Goal: Ask a question: Seek information or help from site administrators or community

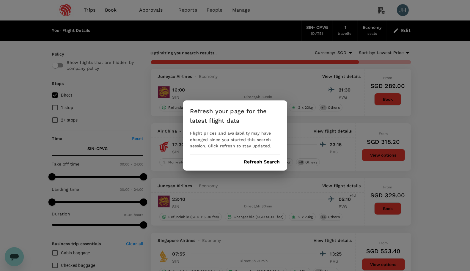
click at [248, 163] on button "Refresh Search" at bounding box center [262, 161] width 36 height 5
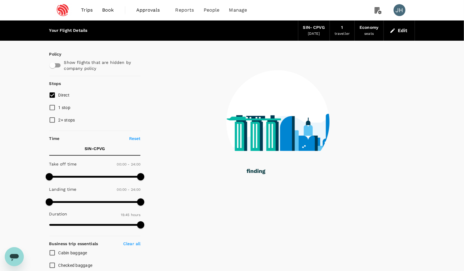
click at [87, 11] on span "Trips" at bounding box center [87, 10] width 12 height 7
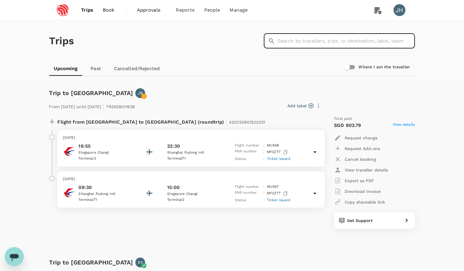
click at [304, 41] on input "text" at bounding box center [347, 41] width 138 height 15
type input "lei"
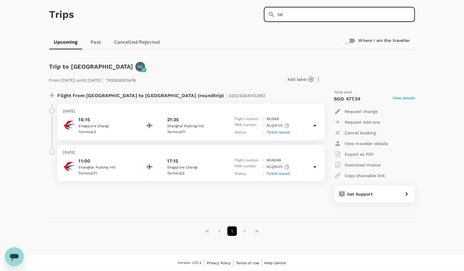
scroll to position [26, 0]
click at [174, 126] on p "Shanghai Pudong Intl" at bounding box center [193, 126] width 53 height 6
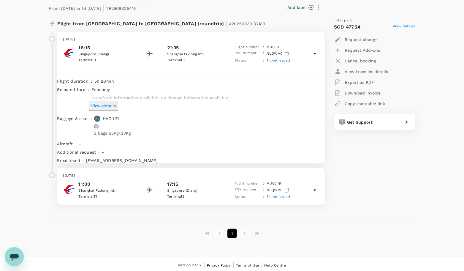
scroll to position [98, 0]
click at [175, 176] on p "[DATE]" at bounding box center [191, 176] width 256 height 6
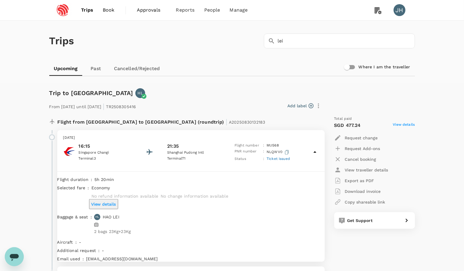
scroll to position [0, 0]
click at [110, 11] on span "Book" at bounding box center [109, 10] width 12 height 7
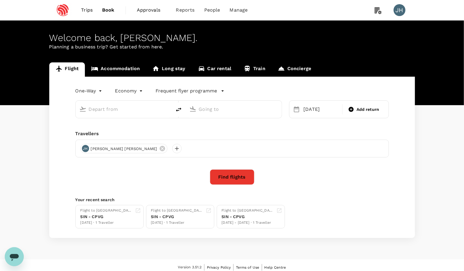
type input "Singapore Changi (SIN)"
type input "Shanghai, China (any)"
type input "Singapore Changi (SIN)"
type input "Shanghai, China (any)"
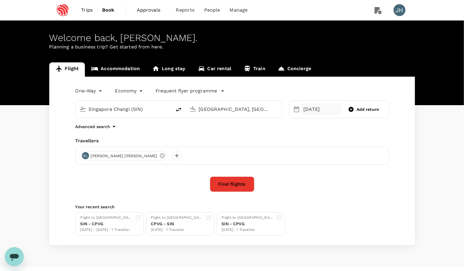
click at [310, 104] on div "22 Oct" at bounding box center [321, 109] width 40 height 12
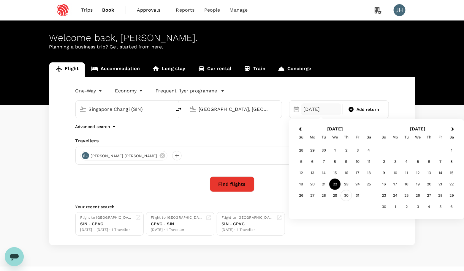
click at [344, 195] on div "30" at bounding box center [346, 195] width 11 height 11
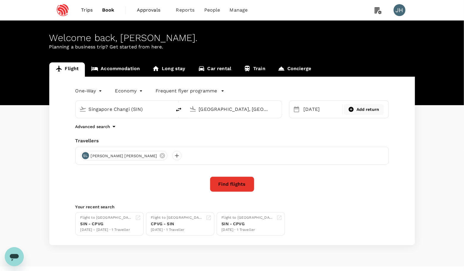
click at [357, 108] on div "Add return" at bounding box center [363, 109] width 35 height 6
type input "roundtrip"
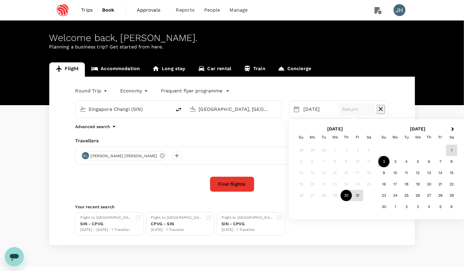
click at [385, 159] on div "2" at bounding box center [384, 161] width 11 height 11
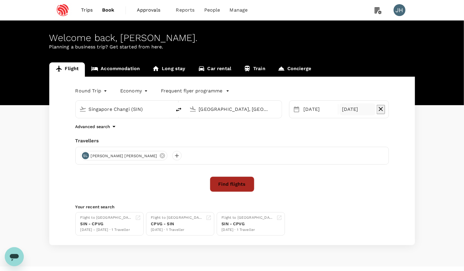
click at [223, 183] on button "Find flights" at bounding box center [232, 183] width 45 height 15
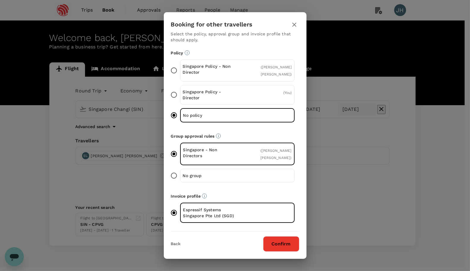
click at [284, 244] on button "Confirm" at bounding box center [281, 243] width 36 height 15
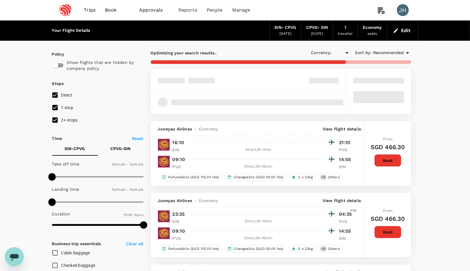
type input "SGD"
type input "1440"
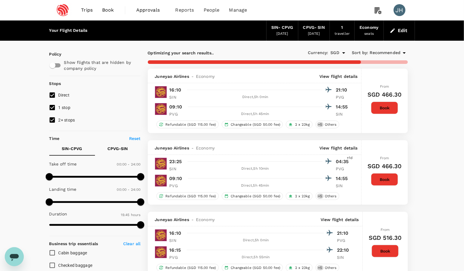
click at [54, 111] on input "1 stop" at bounding box center [52, 107] width 12 height 12
checkbox input "false"
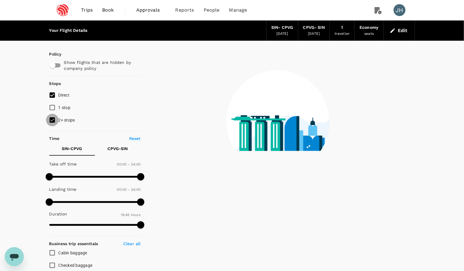
click at [53, 120] on input "2+ stops" at bounding box center [52, 120] width 12 height 12
checkbox input "false"
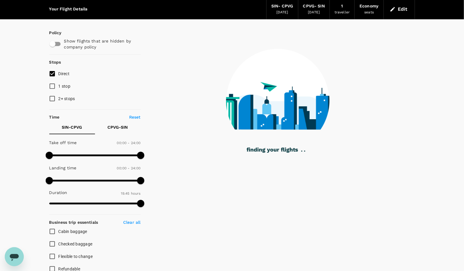
scroll to position [29, 0]
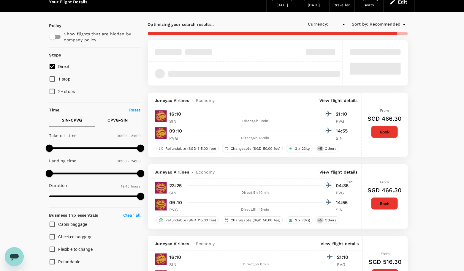
type input "SGD"
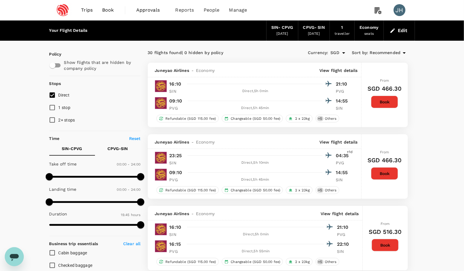
scroll to position [0, 0]
click at [391, 54] on span "Recommended" at bounding box center [385, 53] width 31 height 7
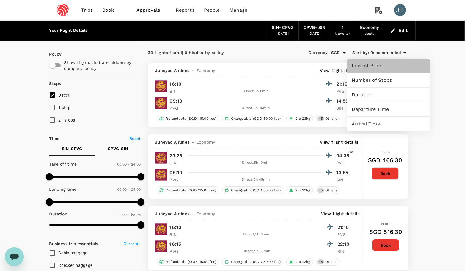
click at [386, 68] on span "Lowest Price" at bounding box center [388, 65] width 74 height 7
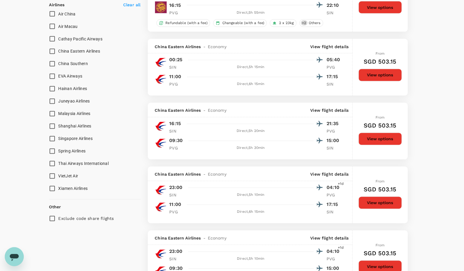
scroll to position [391, 0]
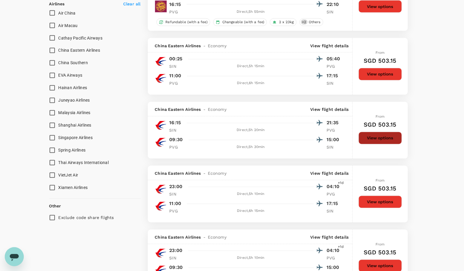
click at [369, 144] on button "View options" at bounding box center [380, 138] width 43 height 12
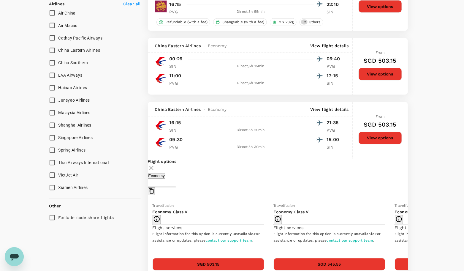
scroll to position [511, 0]
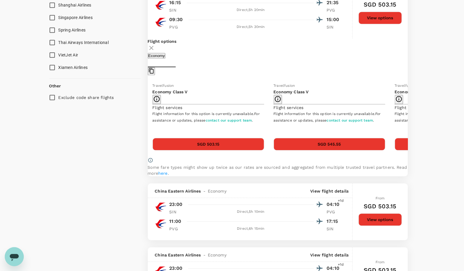
click at [213, 150] on button "SGD 503.15" at bounding box center [209, 144] width 112 height 12
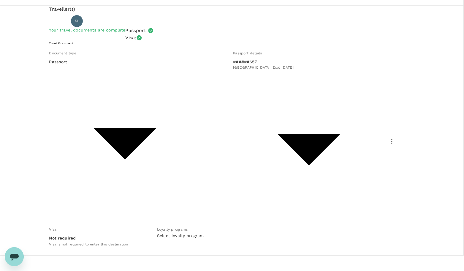
scroll to position [15, 0]
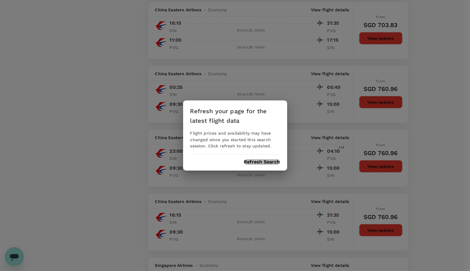
click at [262, 161] on button "Refresh Search" at bounding box center [262, 161] width 36 height 5
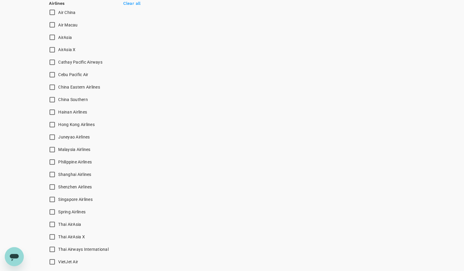
scroll to position [169, 0]
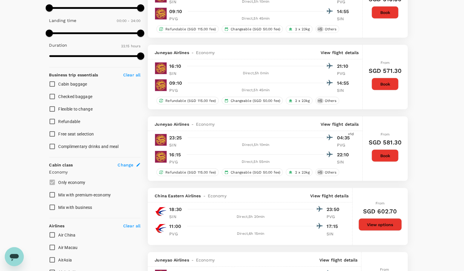
type input "1335"
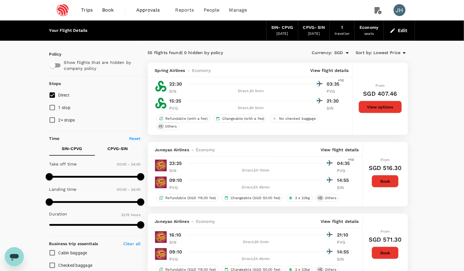
scroll to position [0, 0]
click at [88, 7] on span "Trips" at bounding box center [87, 10] width 12 height 7
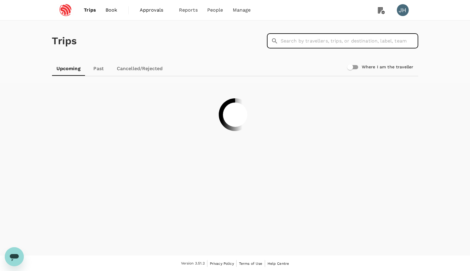
click at [295, 43] on input "text" at bounding box center [349, 41] width 138 height 15
type input "lei"
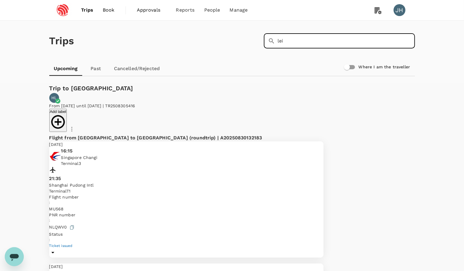
click at [149, 108] on p "From [DATE] until [DATE] | TR2508305416" at bounding box center [186, 106] width 274 height 6
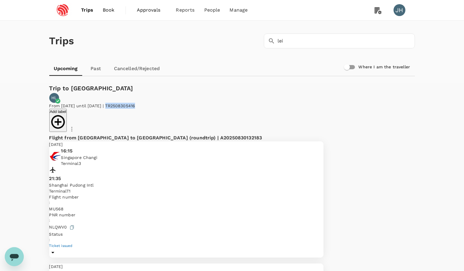
click at [149, 108] on p "From [DATE] until [DATE] | TR2508305416" at bounding box center [186, 106] width 274 height 6
copy p "TR2508305416"
click at [10, 256] on icon "Open messaging window" at bounding box center [14, 256] width 11 height 11
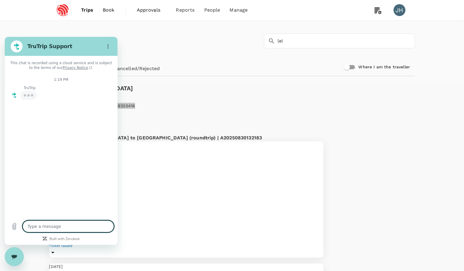
type textarea "x"
click at [44, 224] on textarea at bounding box center [68, 226] width 91 height 12
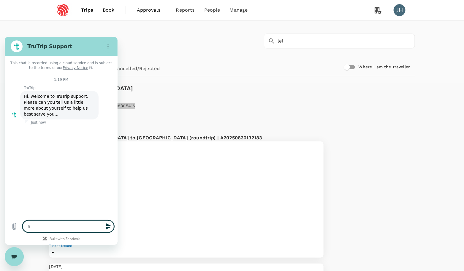
type textarea "h"
type textarea "x"
type textarea "hi"
type textarea "x"
type textarea "hi"
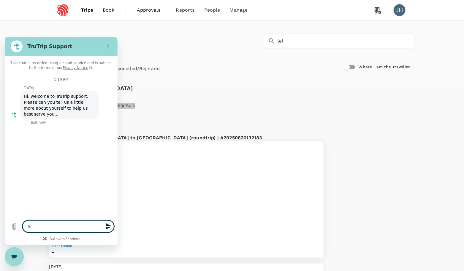
type textarea "x"
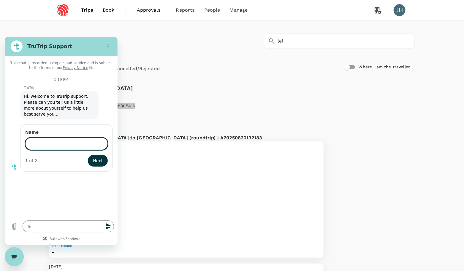
click at [49, 146] on input "Name" at bounding box center [66, 143] width 83 height 12
type input "[PERSON_NAME]"
click at [98, 159] on button "Next" at bounding box center [98, 160] width 20 height 12
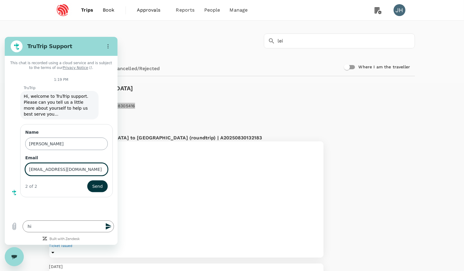
type input "[EMAIL_ADDRESS][DOMAIN_NAME]"
click at [97, 185] on button "Send" at bounding box center [97, 186] width 20 height 12
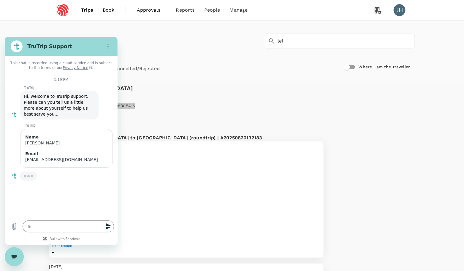
type textarea "x"
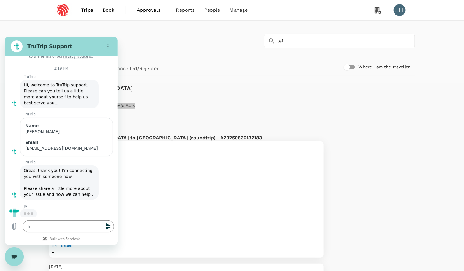
scroll to position [11, 0]
click at [38, 228] on textarea "hi" at bounding box center [68, 226] width 91 height 12
type textarea "hi"
type textarea "x"
type textarea "hi c"
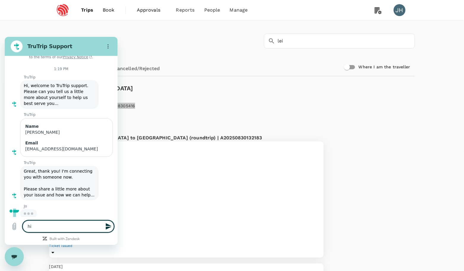
type textarea "x"
type textarea "hi co"
type textarea "x"
type textarea "hi cou"
type textarea "x"
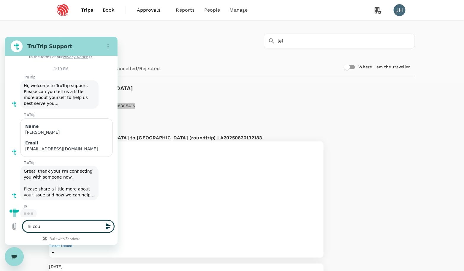
type textarea "hi coul"
type textarea "x"
type textarea "hi could"
type textarea "x"
type textarea "hi could"
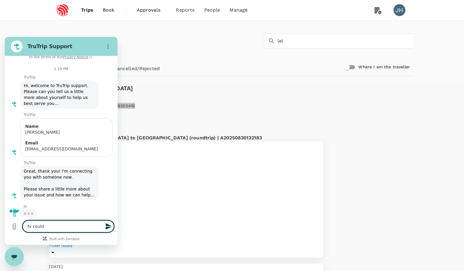
type textarea "x"
type textarea "hi could y"
type textarea "x"
type textarea "hi could yo"
type textarea "x"
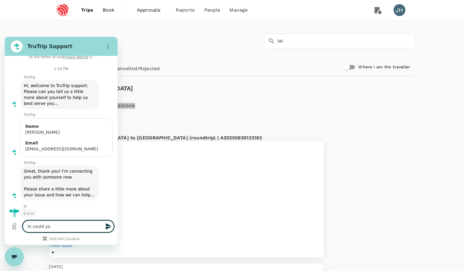
type textarea "hi could you"
type textarea "x"
type textarea "hi could you"
type textarea "x"
type textarea "hi could you h"
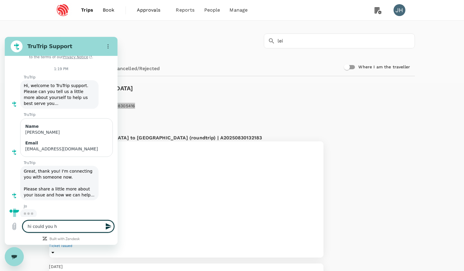
type textarea "x"
type textarea "hi could you he"
type textarea "x"
type textarea "hi could you hel"
type textarea "x"
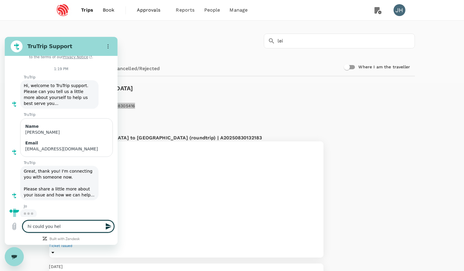
type textarea "hi could you help"
type textarea "x"
type textarea "hi could you help"
type textarea "x"
type textarea "hi could you help m"
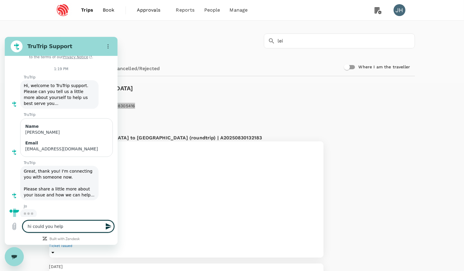
type textarea "x"
type textarea "hi could you help m"
type textarea "x"
type textarea "hi could you help m"
type textarea "x"
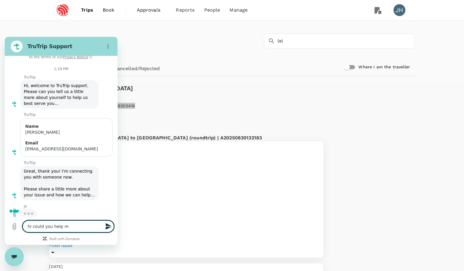
type textarea "hi could you help me"
type textarea "x"
type textarea "hi could you help me"
type textarea "x"
type textarea "hi could you help me c"
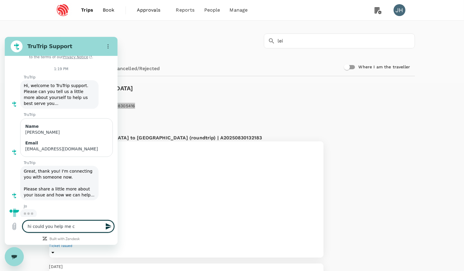
type textarea "x"
type textarea "hi could you help me ch"
type textarea "x"
type textarea "hi could you help me che"
type textarea "x"
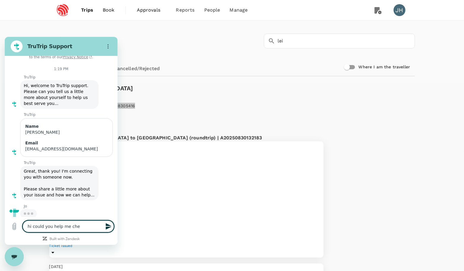
type textarea "hi could you help me chec"
type textarea "x"
type textarea "hi could you help me check"
type textarea "x"
type textarea "hi could you help me check"
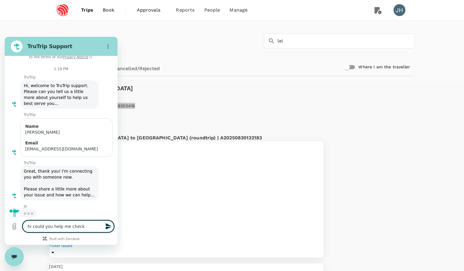
type textarea "x"
type textarea "hi could you help me check i"
type textarea "x"
type textarea "hi could you help me check if"
type textarea "x"
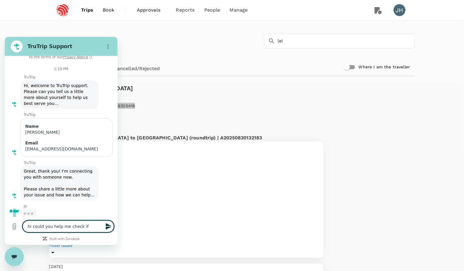
type textarea "hi could you help me check if"
type textarea "x"
type textarea "hi could you help me check if t"
type textarea "x"
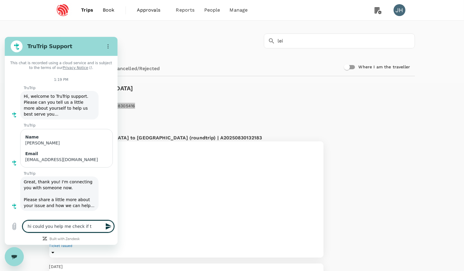
scroll to position [0, 0]
type textarea "hi could you help me check if th"
type textarea "x"
type textarea "hi could you help me check if thi"
type textarea "x"
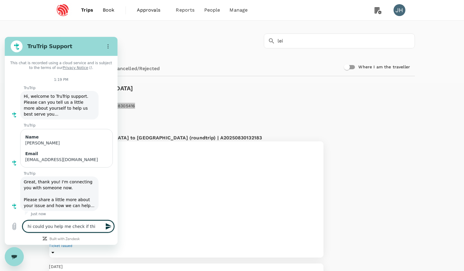
type textarea "hi could you help me check if this"
type textarea "x"
type textarea "hi could you help me check if this"
type textarea "x"
type textarea "hi could you help me check if this b"
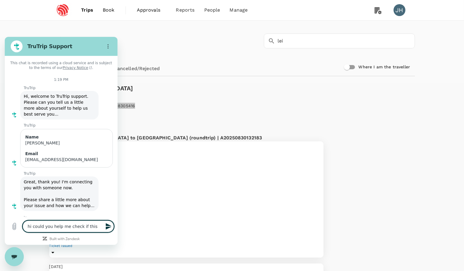
type textarea "x"
type textarea "hi could you help me check if this bo"
type textarea "x"
type textarea "hi could you help me check if this boo"
type textarea "x"
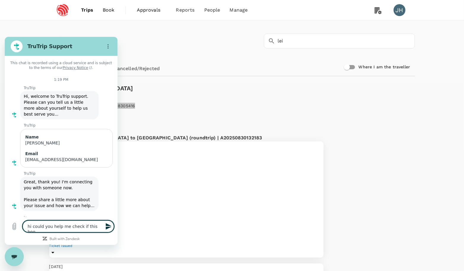
type textarea "hi could you help me check if this book"
type textarea "x"
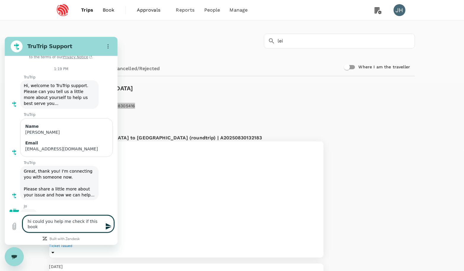
type textarea "hi could you help me check if this booki"
type textarea "x"
type textarea "hi could you help me check if this bookin"
type textarea "x"
type textarea "hi could you help me check if this booking"
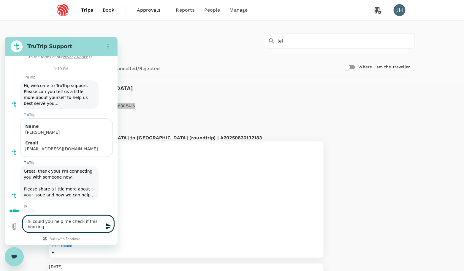
type textarea "x"
type textarea "hi could you help me check if this booking"
type textarea "x"
type textarea "hi could you help me check if this booking i"
type textarea "x"
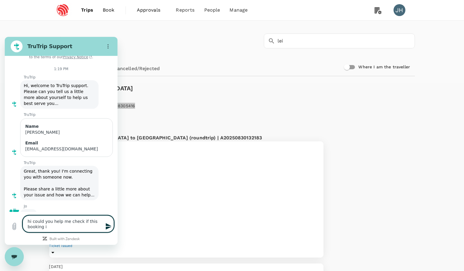
type textarea "hi could you help me check if this booking I"
type textarea "x"
type textarea "hi could you help me check if this booking I c"
type textarea "x"
type textarea "hi could you help me check if this booking I ca"
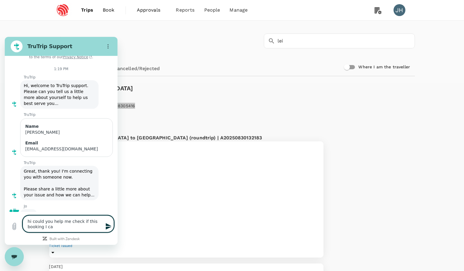
type textarea "x"
type textarea "hi could you help me check if this booking I can"
type textarea "x"
type textarea "hi could you help me check if this booking I can"
type textarea "x"
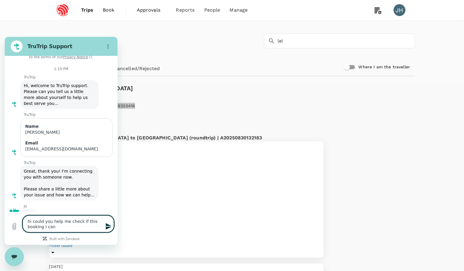
type textarea "hi could you help me check if this booking I can s"
type textarea "x"
type textarea "hi could you help me check if this booking I can st"
type textarea "x"
type textarea "hi could you help me check if this booking I can sti"
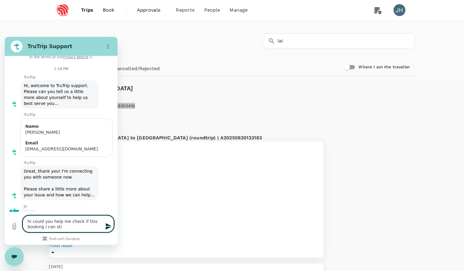
type textarea "x"
type textarea "hi could you help me check if this booking I can stil"
type textarea "x"
type textarea "hi could you help me check if this booking I can still"
type textarea "x"
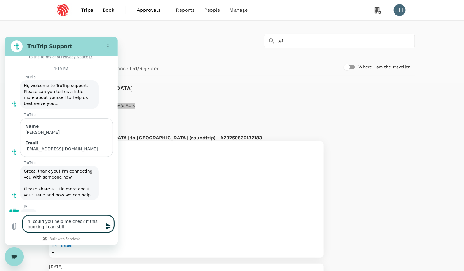
type textarea "hi could you help me check if this booking I can still"
type textarea "x"
type textarea "hi could you help me check if this booking I can still a"
type textarea "x"
type textarea "hi could you help me check if this booking I can still am"
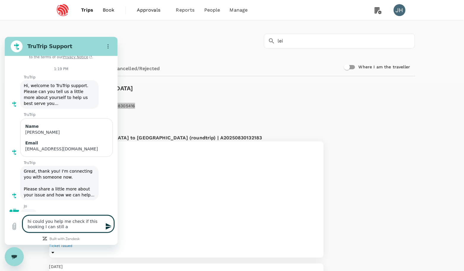
type textarea "x"
type textarea "hi could you help me check if this booking I can still ame"
type textarea "x"
type textarea "hi could you help me check if this booking I can still [MEDICAL_DATA]"
type textarea "x"
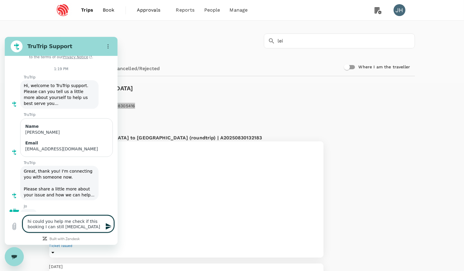
type textarea "hi could you help me check if this booking I can still amend"
type textarea "x"
type textarea "hi could you help me check if this booking I can still amend"
type textarea "x"
type textarea "hi could you help me check if this booking I can still amend t"
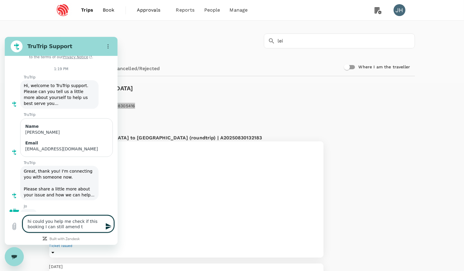
type textarea "x"
type textarea "hi could you help me check if this booking I can still amend th"
type textarea "x"
type textarea "hi could you help me check if this booking I can still amend the"
type textarea "x"
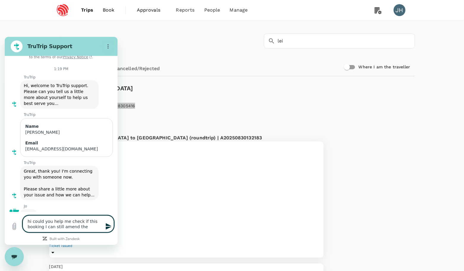
type textarea "hi could you help me check if this booking I can still amend the"
type textarea "x"
type textarea "hi could you help me check if this booking I can still amend the r"
type textarea "x"
type textarea "hi could you help me check if this booking I can still amend the re"
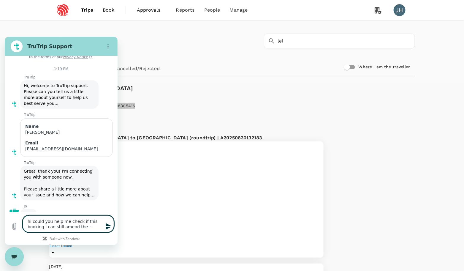
type textarea "x"
type textarea "hi could you help me check if this booking I can still amend the ret"
type textarea "x"
type textarea "hi could you help me check if this booking I can still amend the retu"
type textarea "x"
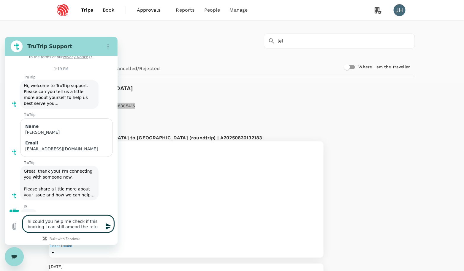
type textarea "hi could you help me check if this booking I can still amend the retur"
type textarea "x"
type textarea "hi could you help me check if this booking I can still amend the return"
type textarea "x"
type textarea "hi could you help me check if this booking I can still amend the return"
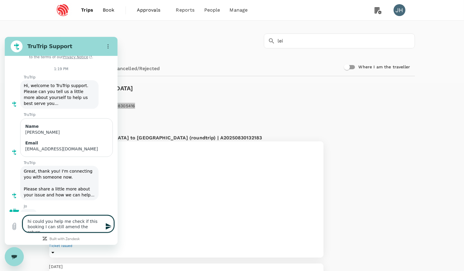
type textarea "x"
type textarea "hi could you help me check if this booking I can still amend the return f"
type textarea "x"
type textarea "hi could you help me check if this booking I can still amend the return fl"
type textarea "x"
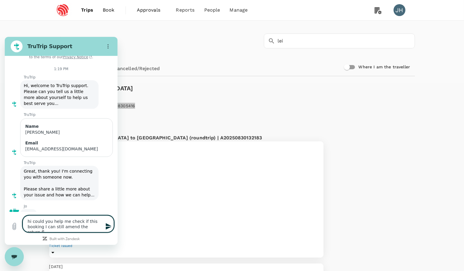
type textarea "hi could you help me check if this booking I can still amend the return fli"
type textarea "x"
type textarea "hi could you help me check if this booking I can still amend the return flig"
type textarea "x"
type textarea "hi could you help me check if this booking I can still amend the return fligh"
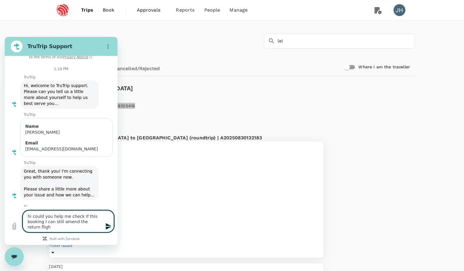
type textarea "x"
type textarea "hi could you help me check if this booking I can still amend the return flight"
type textarea "x"
type textarea "hi could you help me check if this booking I can still amend the return flight?"
type textarea "x"
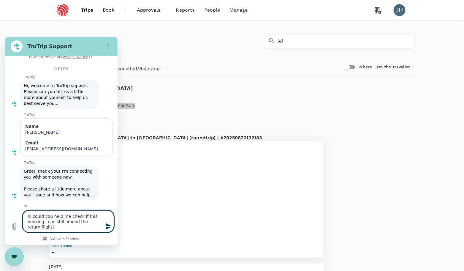
type textarea "hi could you help me check if this booking I can still amend the return flight?"
type textarea "x"
type textarea "hi could you help me check if this booking I can still amend the return flight?…"
type textarea "x"
type textarea "hi could you help me check if this booking I can still amend the return flight?…"
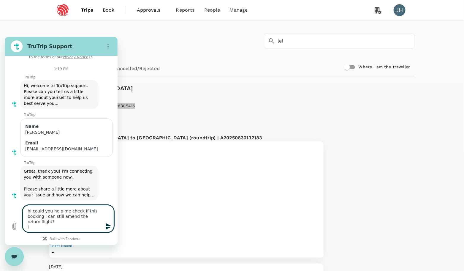
type textarea "x"
type textarea "hi could you help me check if this booking I can still amend the return flight?…"
type textarea "x"
type textarea "hi could you help me check if this booking I can still amend the return flight?…"
type textarea "x"
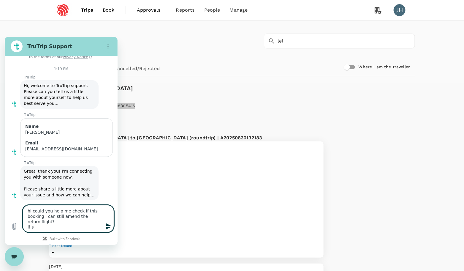
type textarea "hi could you help me check if this booking I can still amend the return flight?…"
type textarea "x"
type textarea "hi could you help me check if this booking I can still amend the return flight?…"
type textarea "x"
type textarea "hi could you help me check if this booking I can still amend the return flight?…"
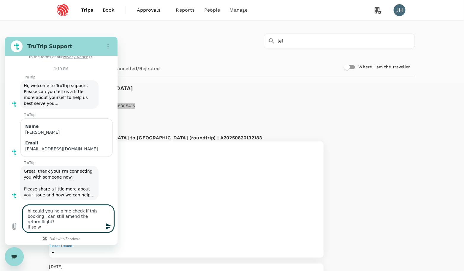
type textarea "x"
type textarea "hi could you help me check if this booking I can still amend the return flight?…"
type textarea "x"
type textarea "hi could you help me check if this booking I can still amend the return flight?…"
type textarea "x"
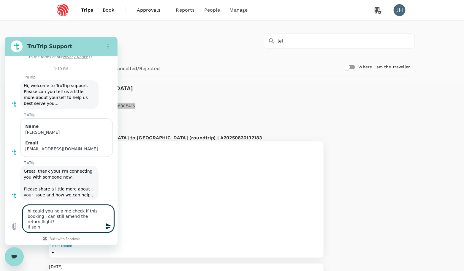
type textarea "hi could you help me check if this booking I can still amend the return flight?…"
type textarea "x"
type textarea "hi could you help me check if this booking I can still amend the return flight?…"
type textarea "x"
type textarea "hi could you help me check if this booking I can still amend the return flight?…"
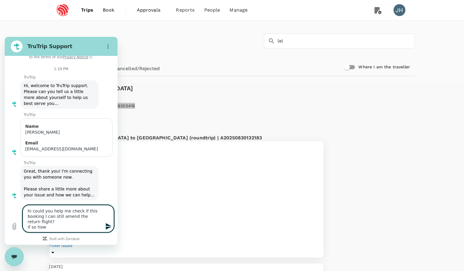
type textarea "x"
type textarea "hi could you help me check if this booking I can still amend the return flight?…"
type textarea "x"
type textarea "hi could you help me check if this booking I can still amend the return flight?…"
type textarea "x"
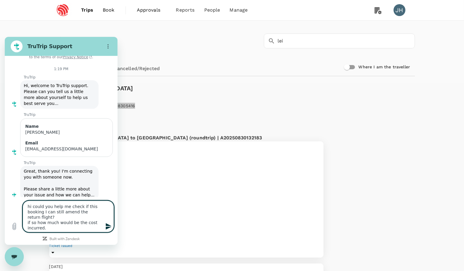
scroll to position [3, 0]
paste textarea "TR2508305416"
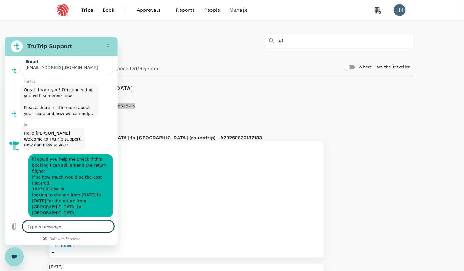
scroll to position [92, 0]
click at [139, 45] on div "Trips ​ lei ​" at bounding box center [231, 39] width 368 height 43
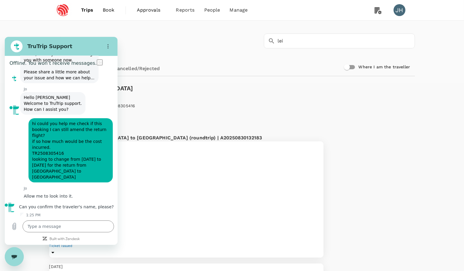
scroll to position [129, 0]
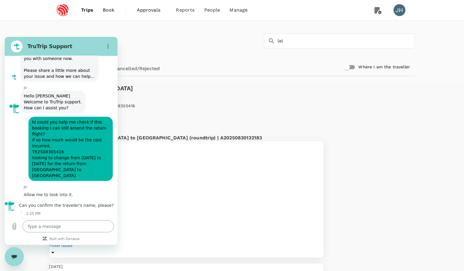
click at [49, 227] on textarea at bounding box center [68, 226] width 91 height 12
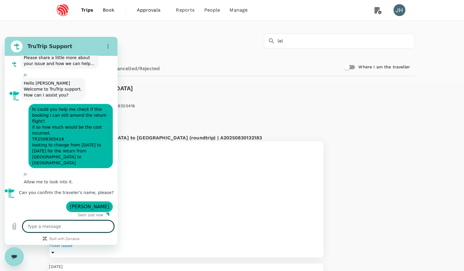
scroll to position [143, 0]
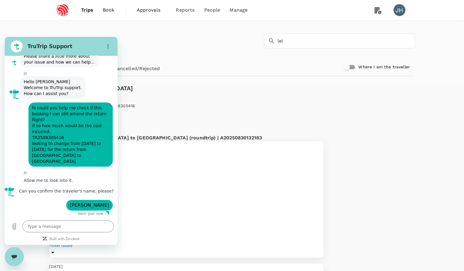
click at [213, 86] on div "Trip to [GEOGRAPHIC_DATA] HL" at bounding box center [232, 92] width 366 height 19
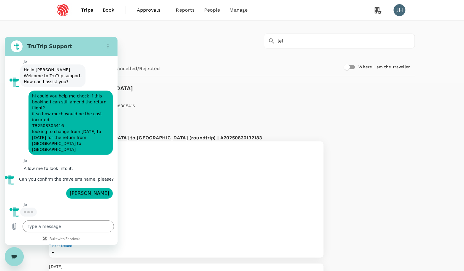
scroll to position [155, 0]
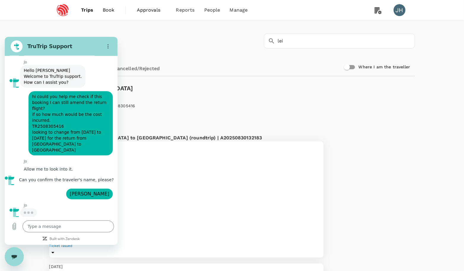
click at [220, 135] on span "A20250830132183" at bounding box center [241, 138] width 42 height 6
copy span "A20250830132183"
click at [41, 225] on textarea at bounding box center [68, 226] width 91 height 12
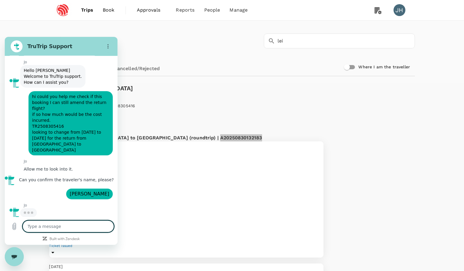
paste textarea "A20250830132183"
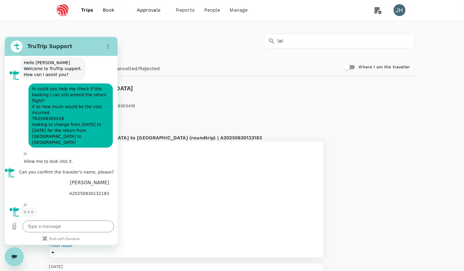
click at [14, 257] on icon "Close messaging window" at bounding box center [14, 256] width 6 height 3
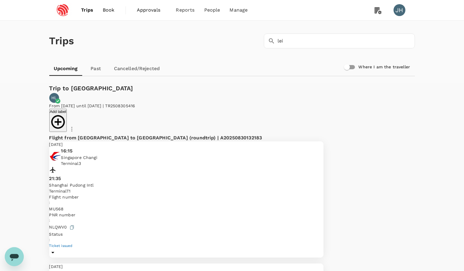
click at [8, 262] on div "Open messaging window" at bounding box center [14, 256] width 18 height 18
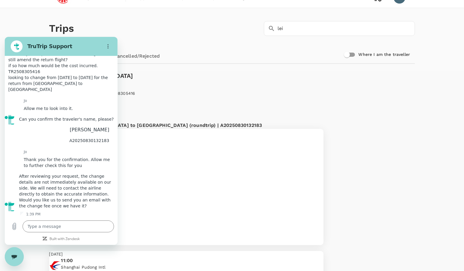
scroll to position [239, 0]
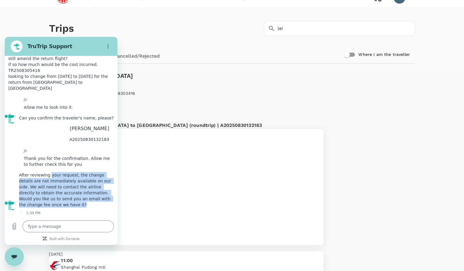
drag, startPoint x: 55, startPoint y: 162, endPoint x: 89, endPoint y: 208, distance: 57.3
click at [90, 208] on div "[PERSON_NAME] says: After reviewing your request, the change details are not im…" at bounding box center [66, 189] width 102 height 40
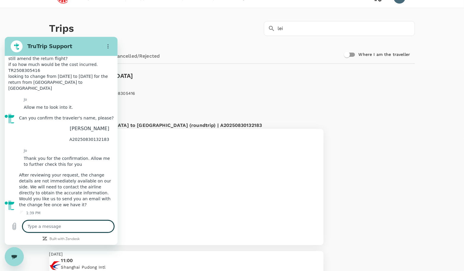
click at [58, 228] on textarea at bounding box center [68, 226] width 91 height 12
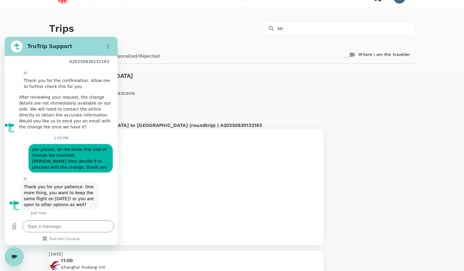
scroll to position [322, 0]
click at [16, 255] on icon "Close messaging window" at bounding box center [14, 257] width 6 height 4
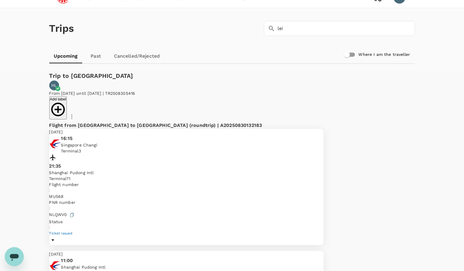
click at [17, 256] on icon "Open messaging window" at bounding box center [14, 257] width 9 height 7
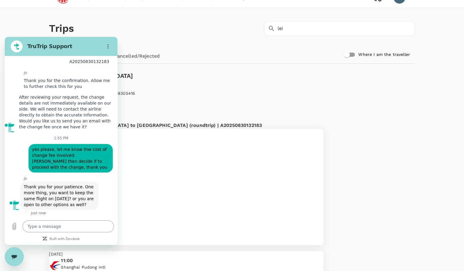
click at [57, 226] on textarea at bounding box center [68, 226] width 91 height 12
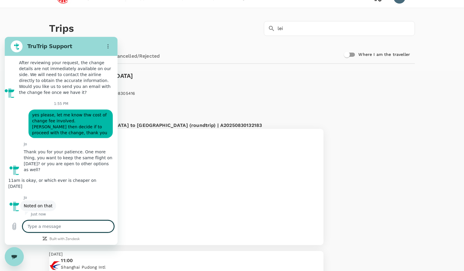
scroll to position [362, 0]
